Goal: Task Accomplishment & Management: Manage account settings

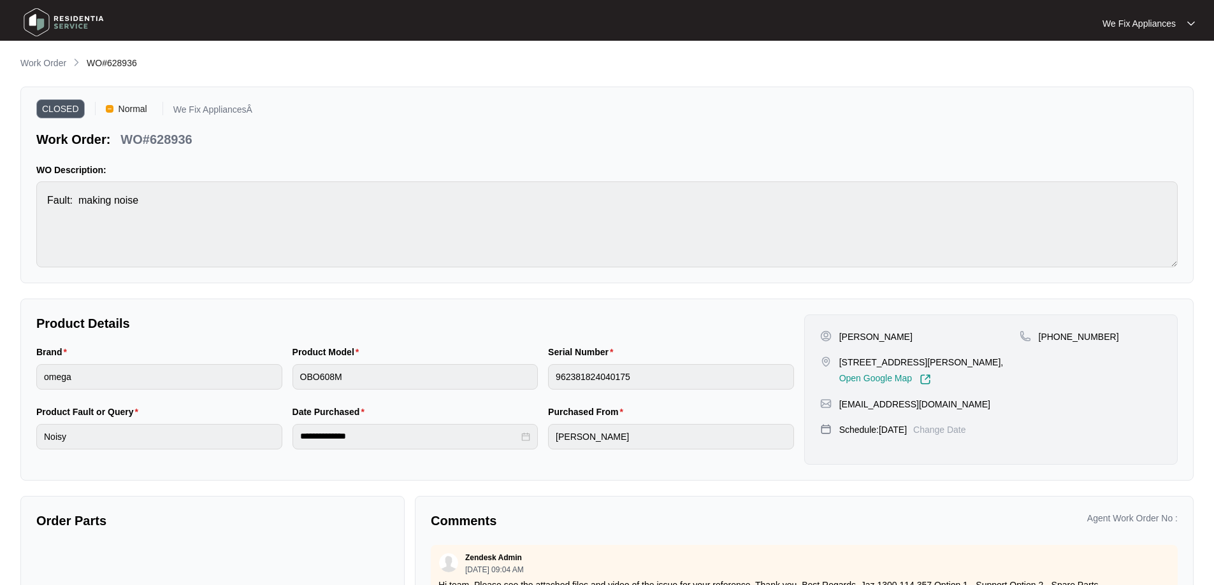
click at [69, 25] on img at bounding box center [63, 22] width 89 height 38
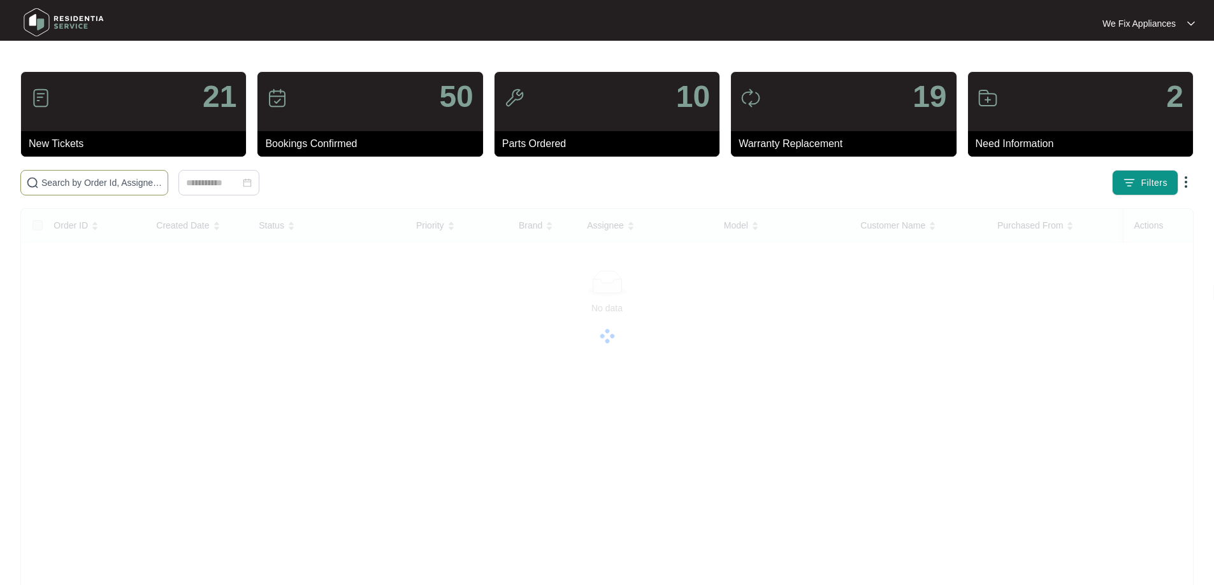
paste input "631079"
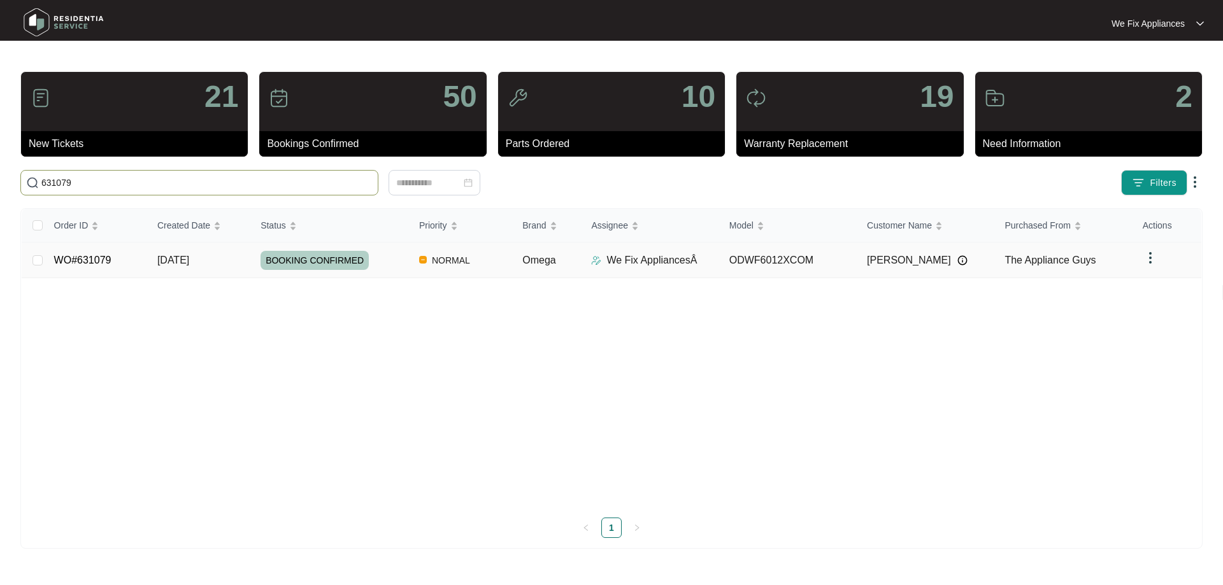
type input "631079"
click at [82, 255] on link "WO#631079" at bounding box center [82, 260] width 57 height 11
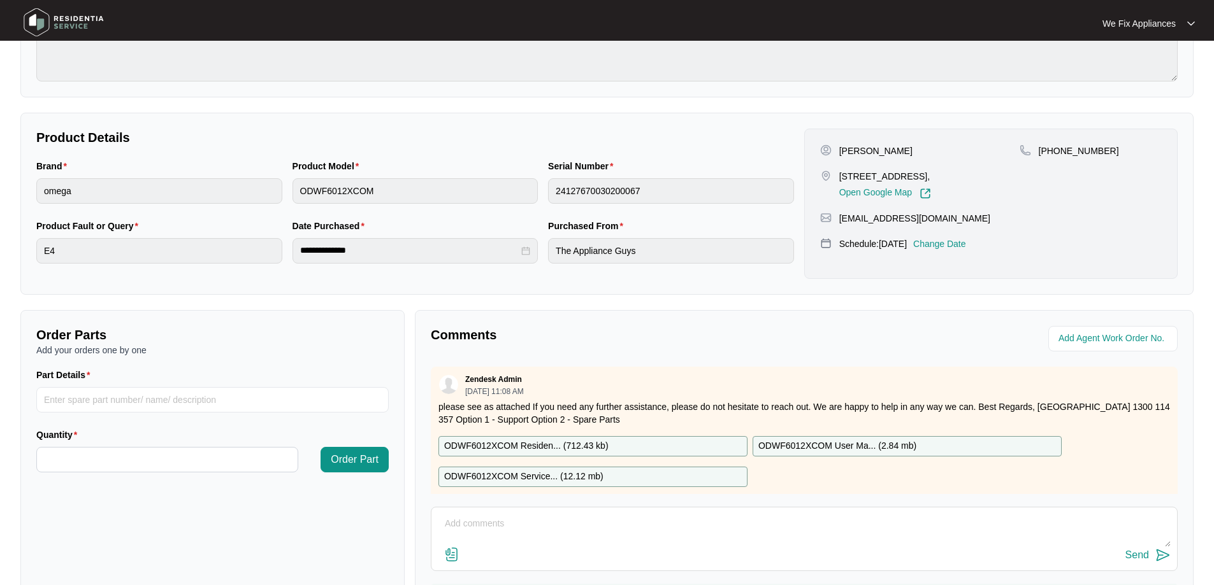
scroll to position [260, 0]
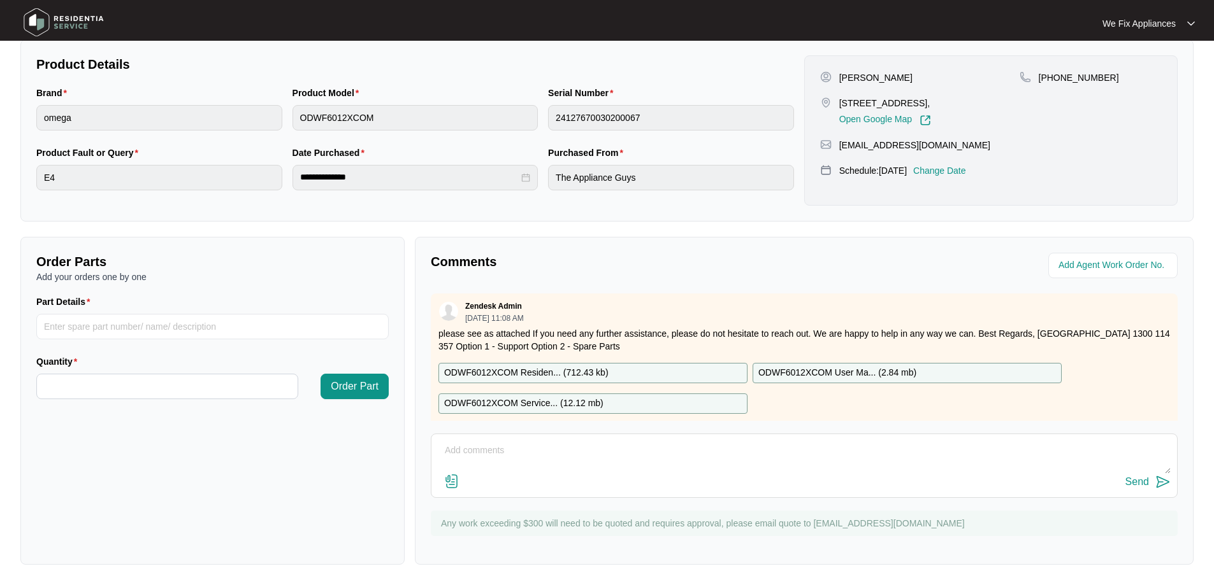
click at [966, 171] on p "Change Date" at bounding box center [939, 170] width 53 height 13
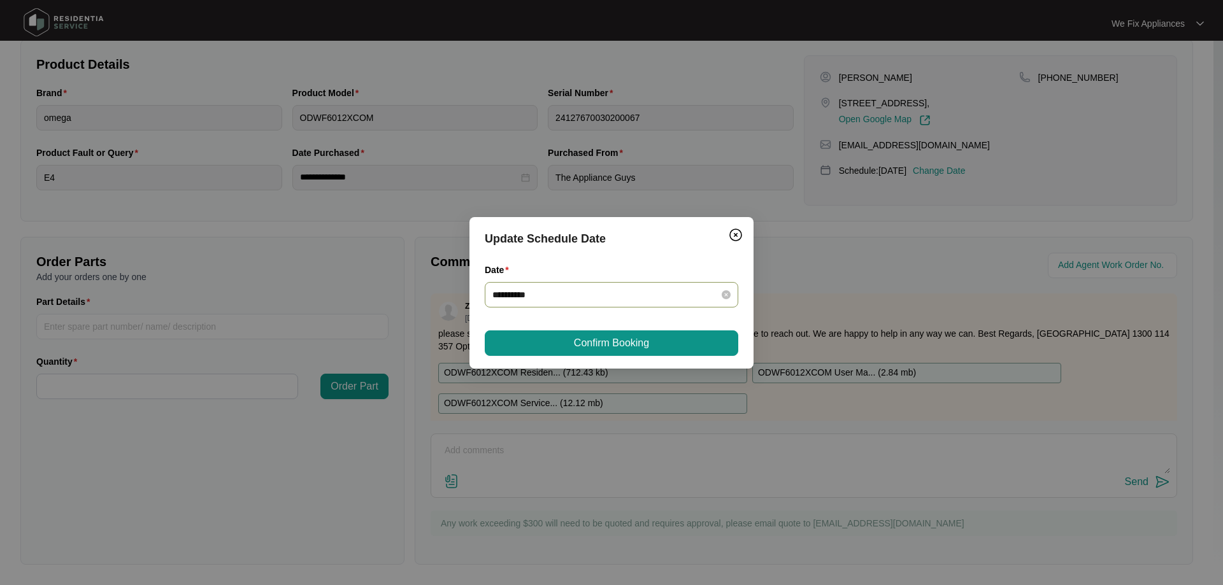
click at [572, 301] on input "**********" at bounding box center [603, 295] width 223 height 14
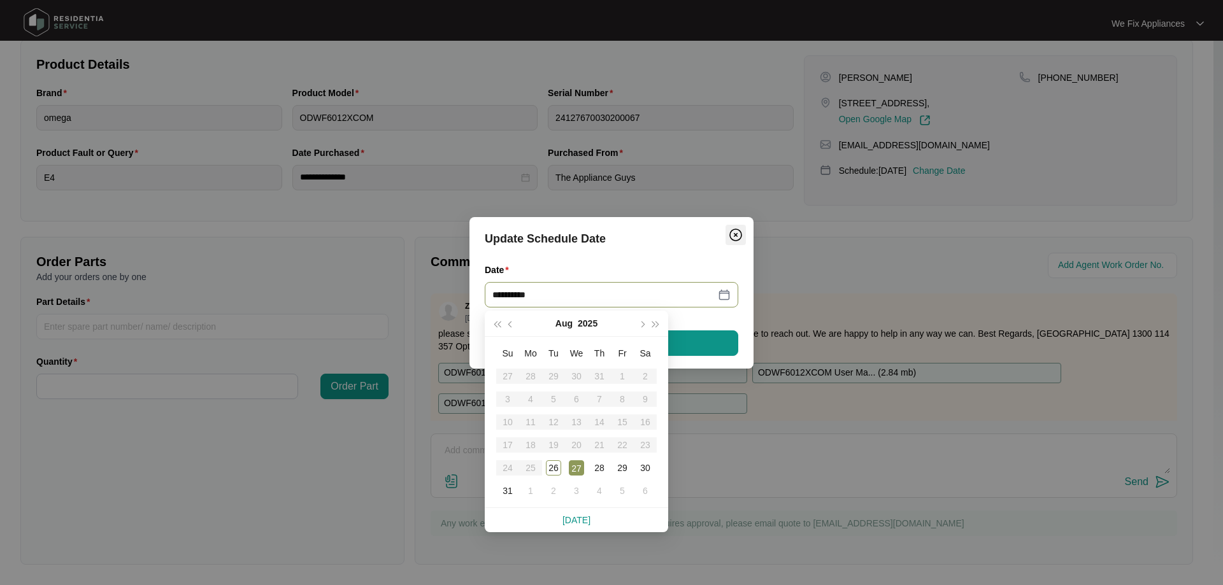
click at [738, 233] on img "Close" at bounding box center [735, 234] width 15 height 15
